Goal: Task Accomplishment & Management: Manage account settings

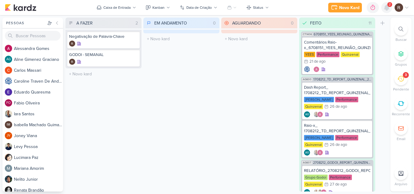
click at [386, 8] on icon at bounding box center [386, 7] width 5 height 5
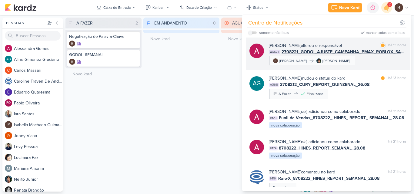
click at [375, 63] on div "[PERSON_NAME] alterou o responsável marcar como lida há 13 horas AG627 2708221_…" at bounding box center [337, 53] width 137 height 23
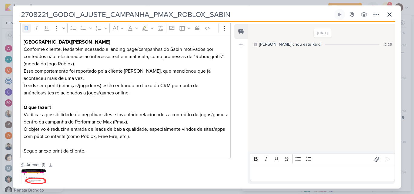
scroll to position [118, 0]
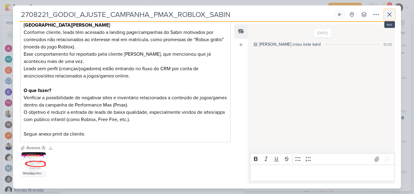
click at [389, 16] on icon at bounding box center [388, 14] width 7 height 7
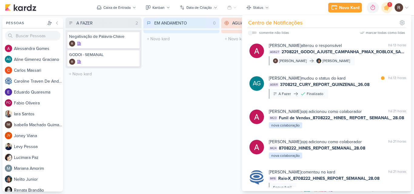
click at [216, 114] on div "EM ANDAMENTO 0 Mover Para Esquerda Mover Para Direita [GEOGRAPHIC_DATA] O títul…" at bounding box center [181, 105] width 76 height 174
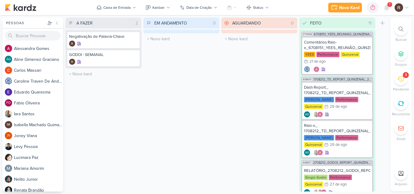
click at [399, 79] on icon at bounding box center [400, 78] width 7 height 7
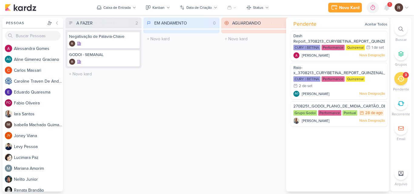
click at [173, 108] on div "EM ANDAMENTO 0 Mover Para Esquerda Mover Para Direita [GEOGRAPHIC_DATA] O títul…" at bounding box center [181, 105] width 76 height 174
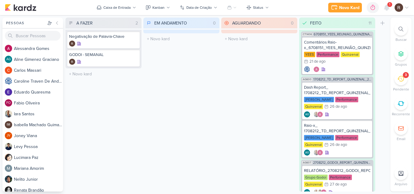
click at [389, 7] on span "1" at bounding box center [389, 4] width 1 height 5
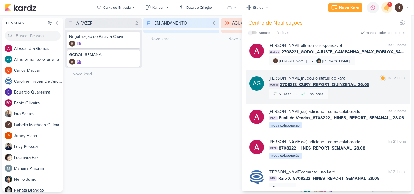
click at [382, 82] on div "AG611 3708212_CURY_REPORT_QUINZENAL_26.08" at bounding box center [337, 84] width 137 height 6
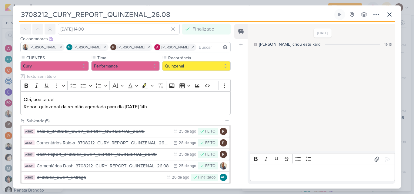
scroll to position [59, 0]
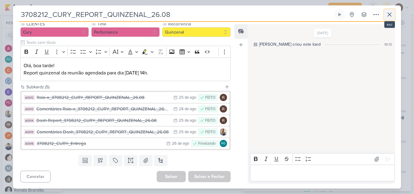
click at [388, 15] on icon at bounding box center [388, 14] width 7 height 7
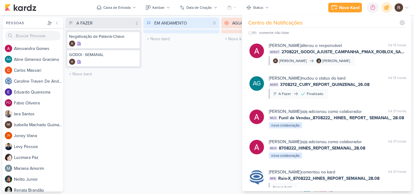
click at [197, 75] on div "EM ANDAMENTO 0 Mover Para Esquerda Mover Para Direita [GEOGRAPHIC_DATA] O títul…" at bounding box center [181, 105] width 76 height 174
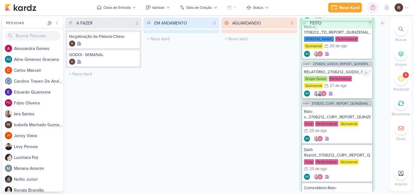
scroll to position [121, 0]
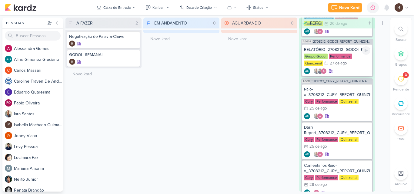
click at [349, 54] on div "Performance" at bounding box center [340, 56] width 23 height 5
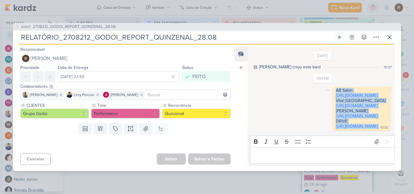
drag, startPoint x: 272, startPoint y: 79, endPoint x: 326, endPoint y: 140, distance: 81.1
click at [334, 130] on div "AB Sabin [URL][DOMAIN_NAME] Vital [GEOGRAPHIC_DATA] [URL][DOMAIN_NAME] [PERSON_…" at bounding box center [361, 109] width 55 height 42
copy div "AB Sabin [URL][DOMAIN_NAME] Vital [GEOGRAPHIC_DATA] [URL][DOMAIN_NAME] [PERSON_…"
click at [391, 34] on icon at bounding box center [388, 37] width 7 height 7
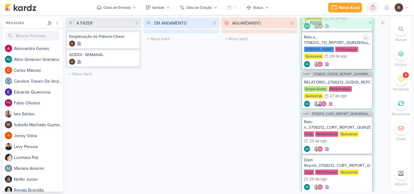
scroll to position [91, 0]
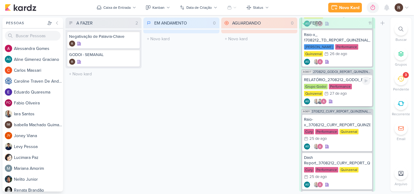
click at [355, 83] on div "RELATÓRIO_2708212_GODOI_REPORT_QUINZENAL_28.08 Grupo Godoi Performance Quinzena…" at bounding box center [337, 90] width 70 height 31
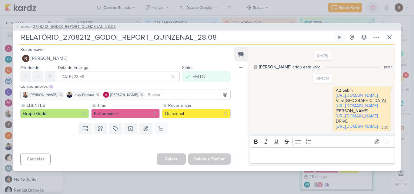
click at [99, 24] on span "2708212_GODOI_REPORT_QUINZENAL_28.08" at bounding box center [74, 27] width 83 height 6
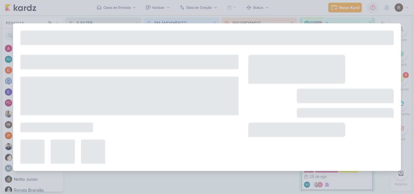
type input "2708212_GODOI_REPORT_QUINZENAL_28.08"
type input "[DATE] 10:30"
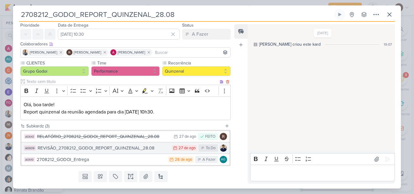
scroll to position [30, 0]
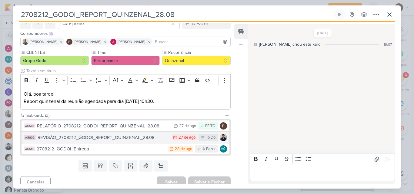
click at [149, 139] on div "REVISÃO_2708212_GODOI_REPORT_QUINZENAL_28.08" at bounding box center [103, 137] width 131 height 7
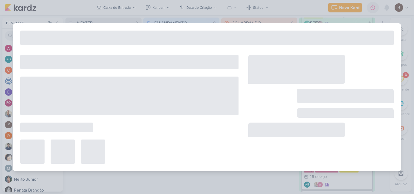
type input "REVISÃO_2708212_GODOI_REPORT_QUINZENAL_28.08"
type input "[DATE] 23:59"
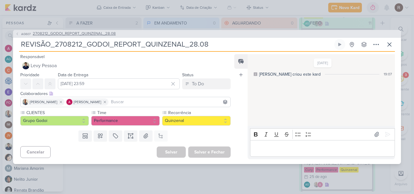
click at [18, 34] on icon at bounding box center [17, 34] width 4 height 4
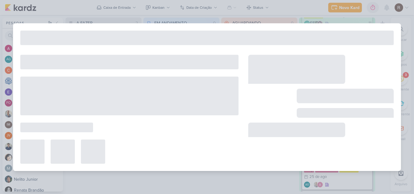
type input "2708212_GODOI_REPORT_QUINZENAL_28.08"
type input "[DATE] 10:30"
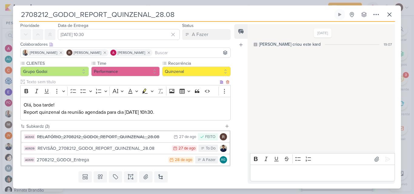
scroll to position [36, 0]
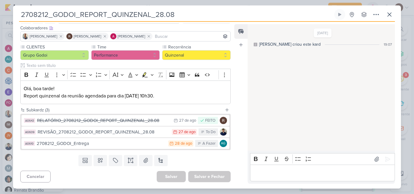
click at [107, 145] on div "2708212_GODOI_Entrega" at bounding box center [101, 143] width 128 height 7
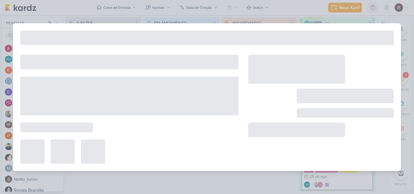
type input "2708212_GODOI_Entrega"
type input "[DATE] 23:59"
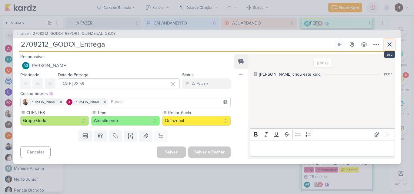
click at [392, 48] on icon at bounding box center [388, 44] width 7 height 7
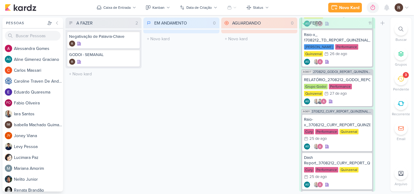
click at [397, 79] on icon at bounding box center [400, 78] width 7 height 7
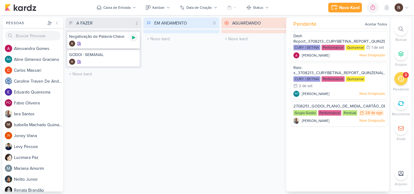
click at [134, 38] on icon at bounding box center [133, 37] width 5 height 5
click at [161, 69] on div "EM ANDAMENTO 0 Mover Para Esquerda Mover Para Direita [GEOGRAPHIC_DATA] O títul…" at bounding box center [181, 105] width 76 height 174
